Goal: Entertainment & Leisure: Browse casually

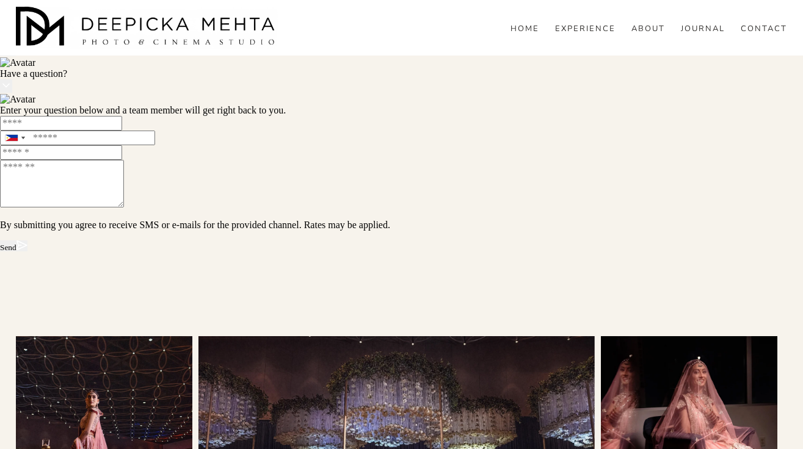
click at [0, 0] on div "Gallery" at bounding box center [0, 0] width 0 height 0
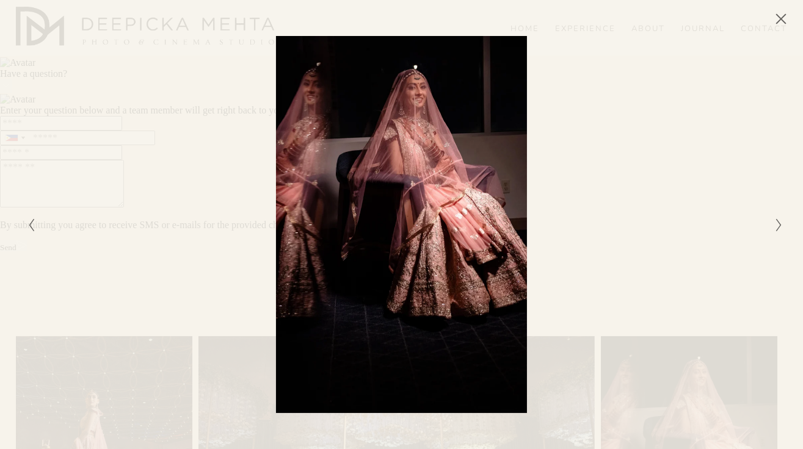
click at [559, 131] on div "Gallery" at bounding box center [590, 224] width 377 height 377
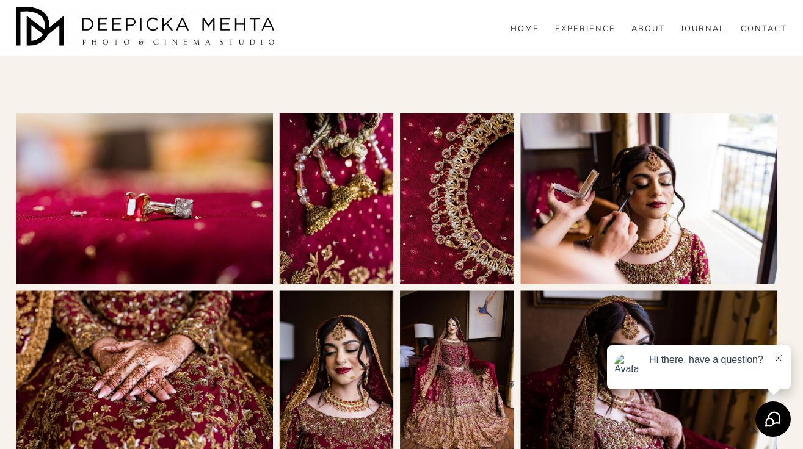
scroll to position [339, 0]
